Goal: Check status: Check status

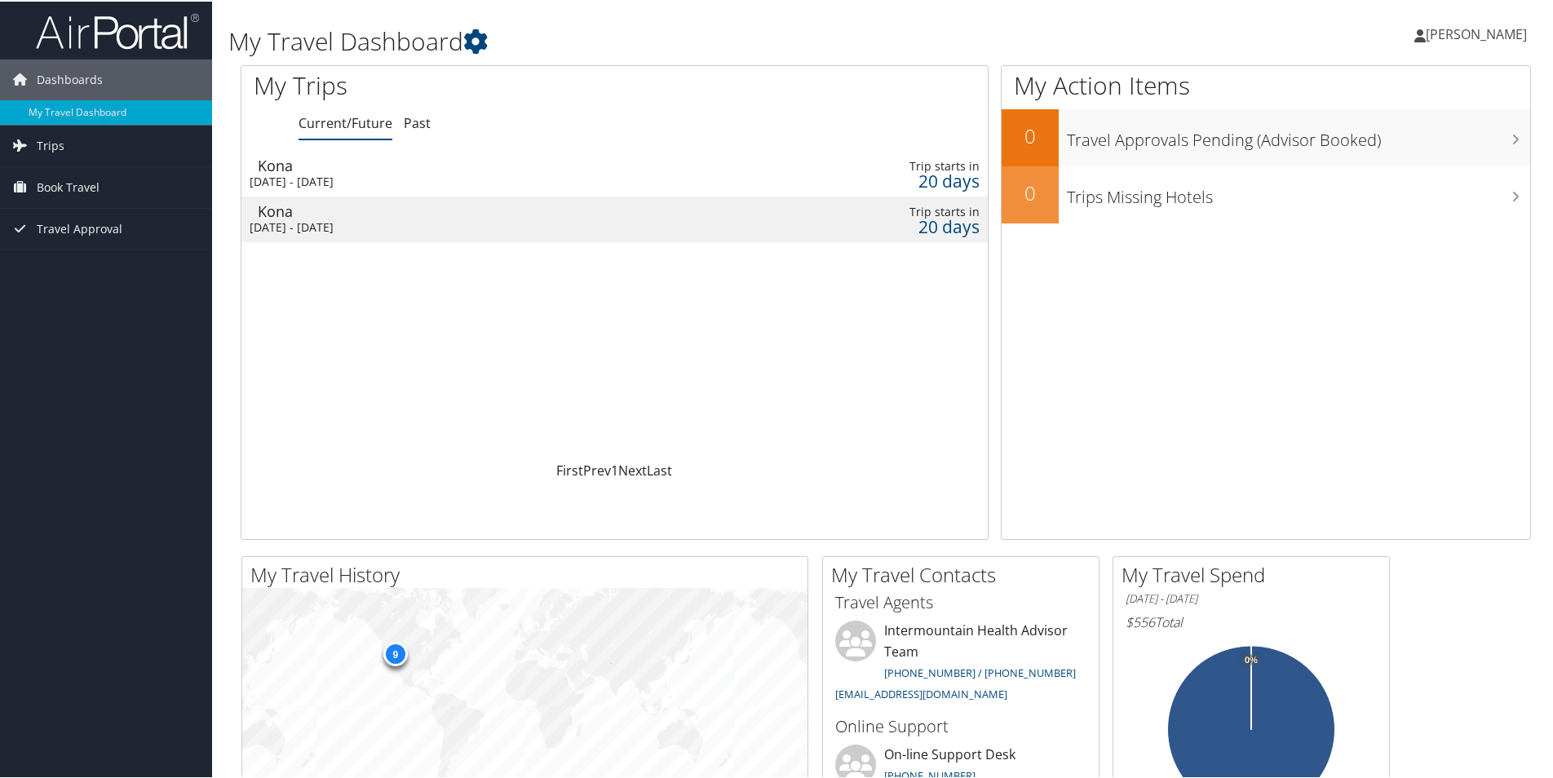
scroll to position [82, 0]
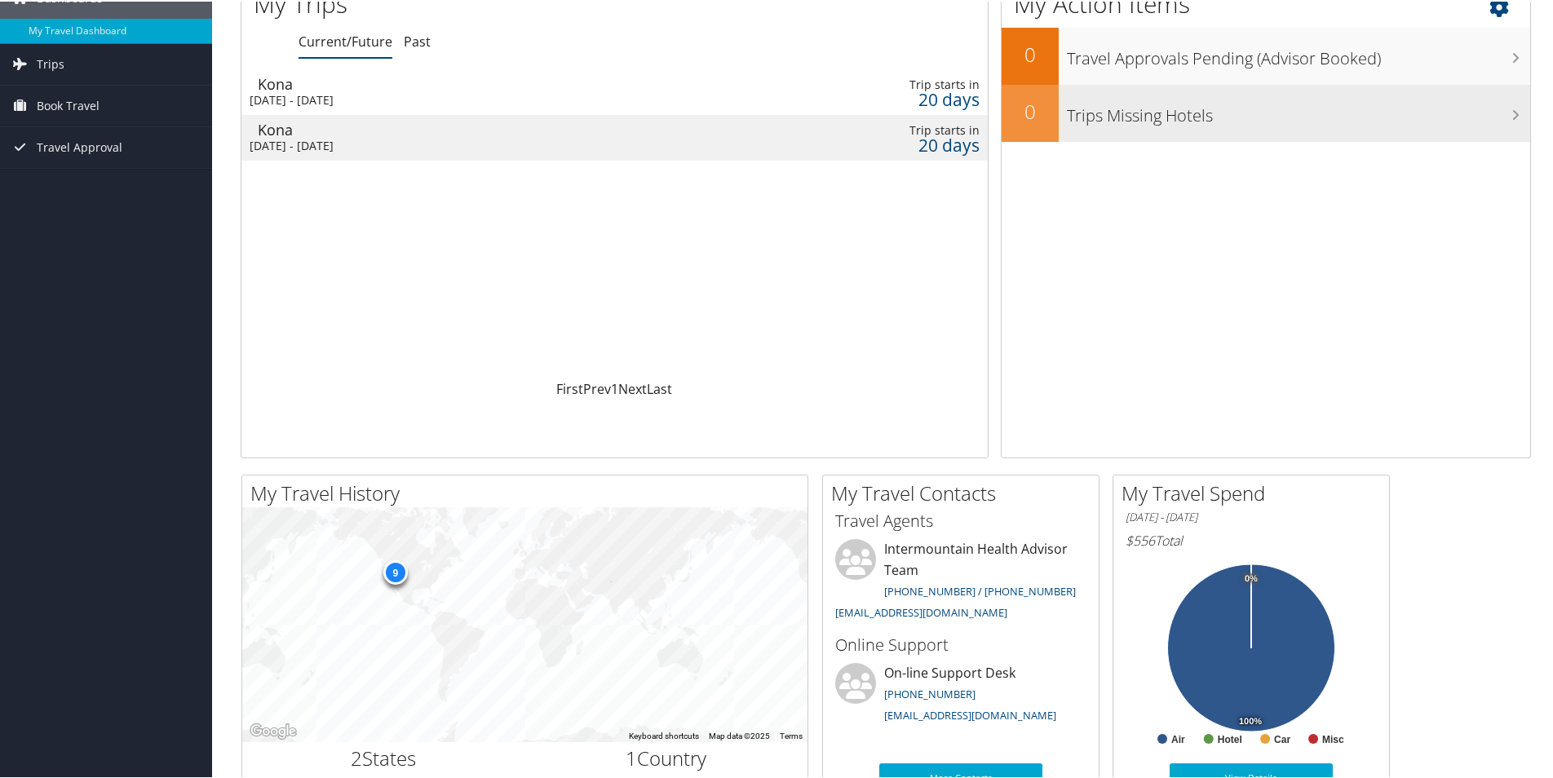
click at [1229, 117] on h3 "Trips Missing Hotels" at bounding box center [1298, 110] width 463 height 31
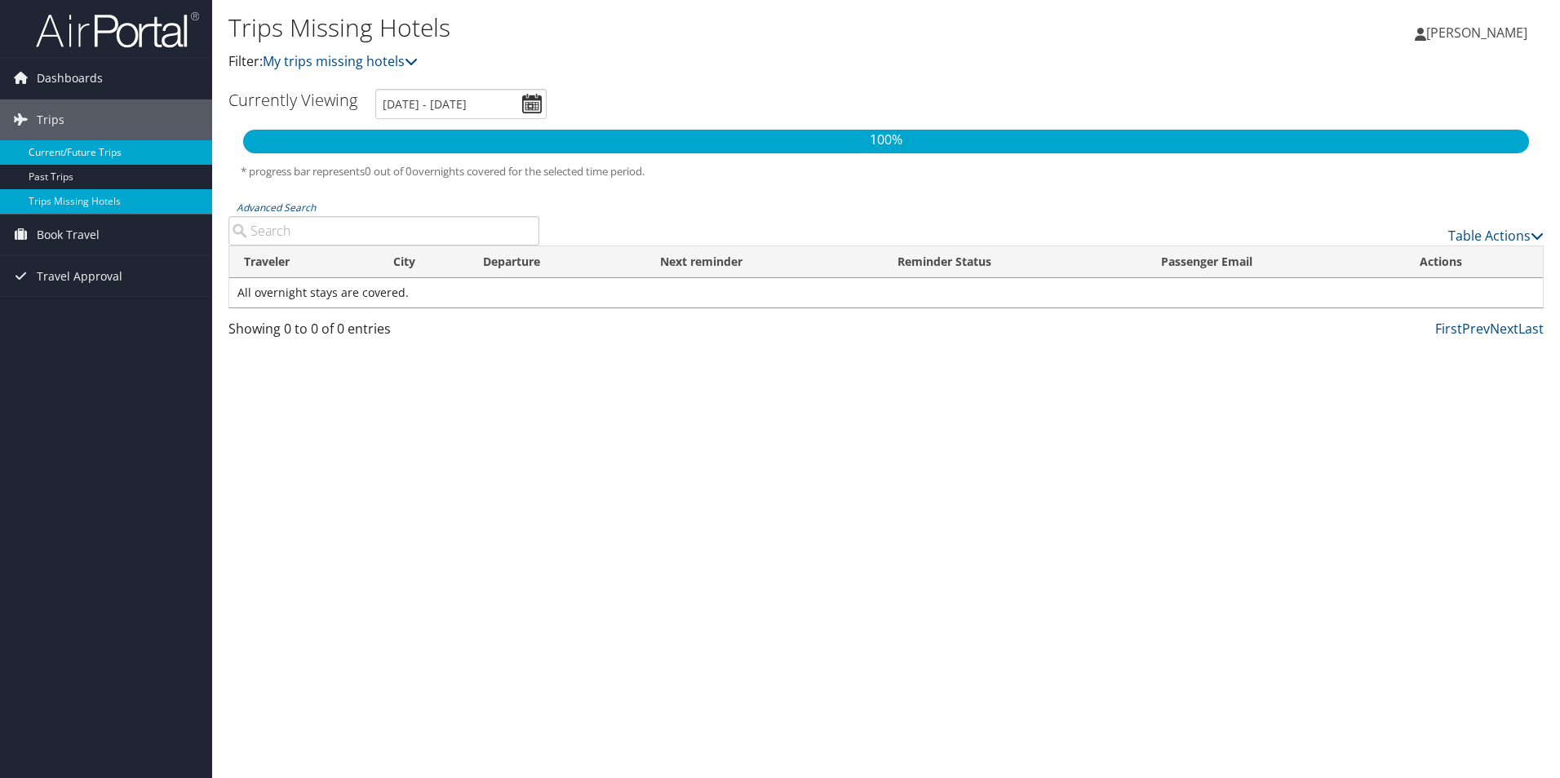
click at [122, 160] on link "Current/Future Trips" at bounding box center [106, 152] width 212 height 24
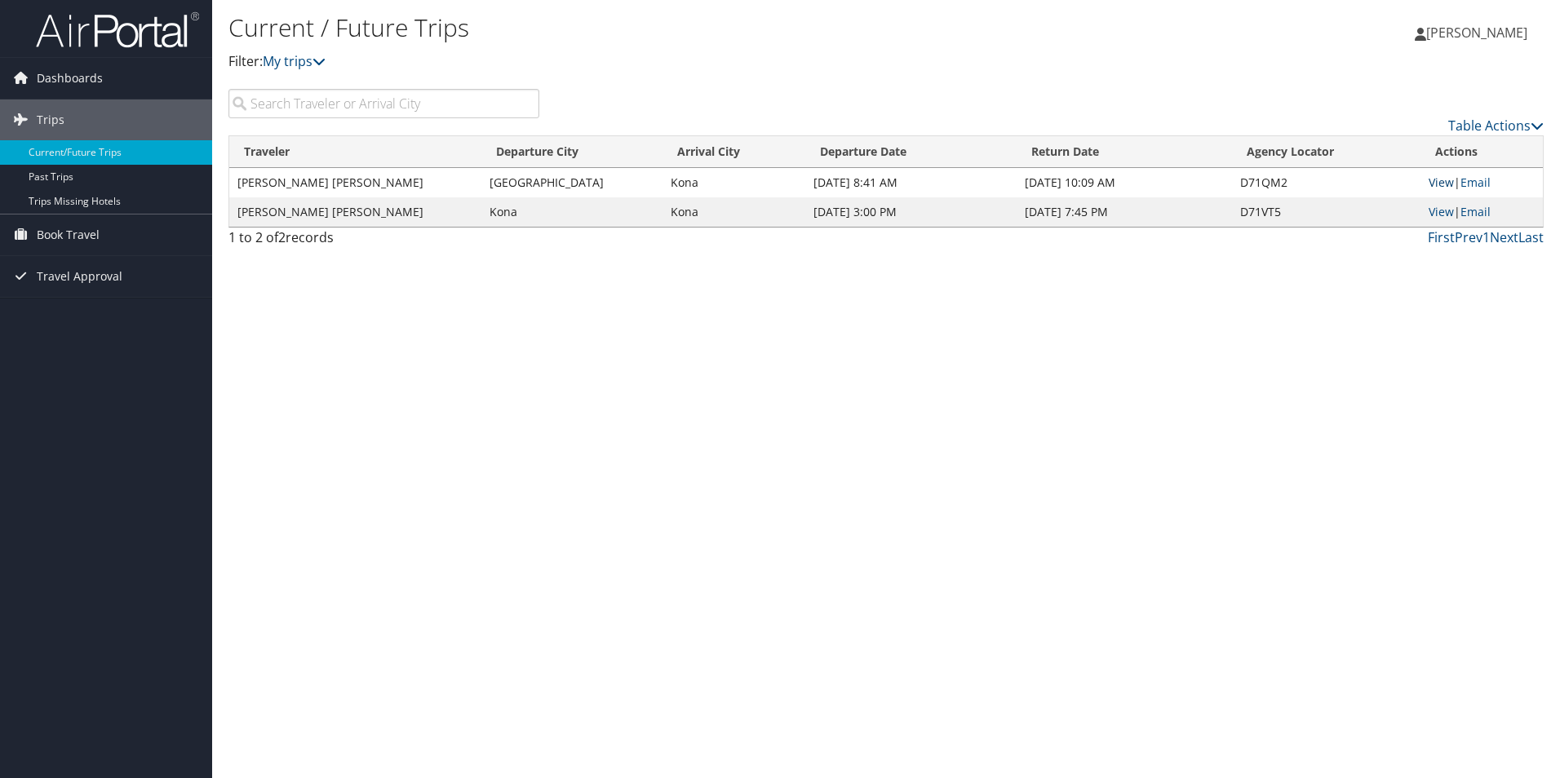
click at [1445, 184] on link "View" at bounding box center [1440, 182] width 25 height 15
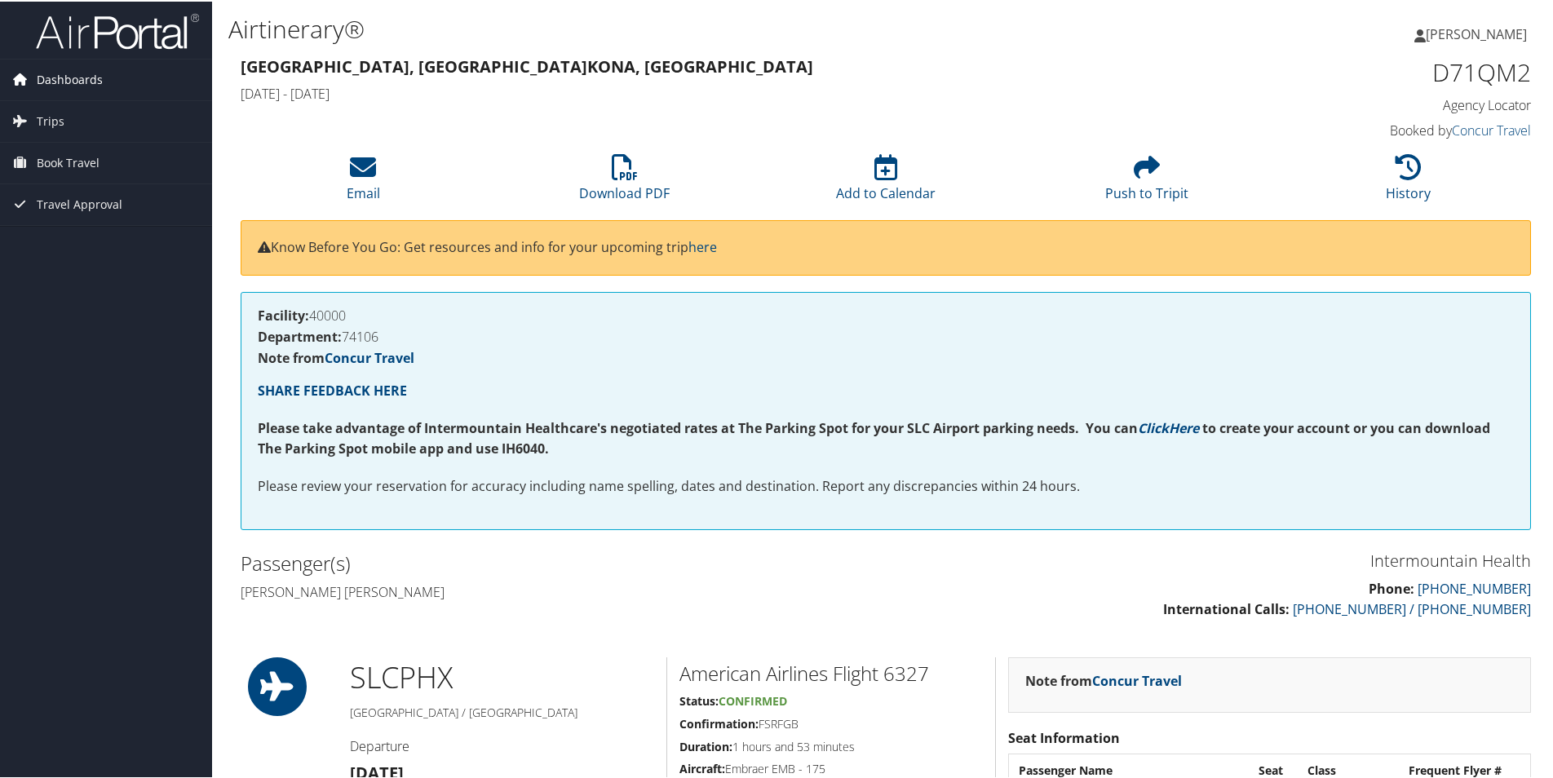
click at [73, 66] on span "Dashboards" at bounding box center [70, 78] width 66 height 41
click at [73, 104] on link "My Travel Dashboard" at bounding box center [106, 111] width 212 height 24
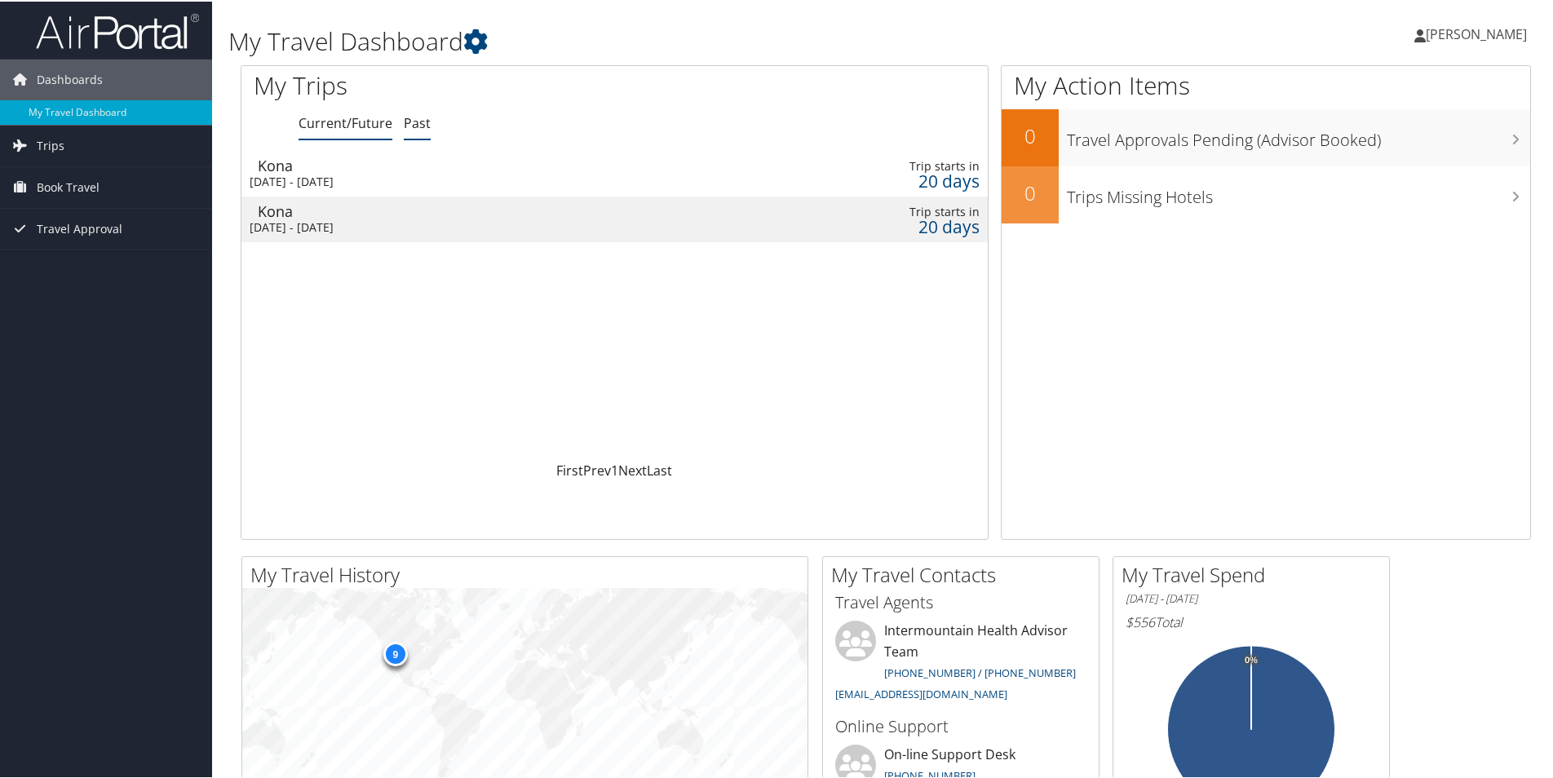
click at [413, 117] on link "Past" at bounding box center [417, 122] width 27 height 18
click at [365, 126] on link "Current/Future" at bounding box center [346, 122] width 94 height 18
